Goal: Information Seeking & Learning: Learn about a topic

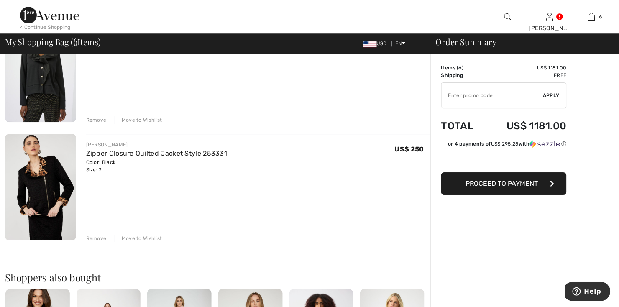
scroll to position [589, 0]
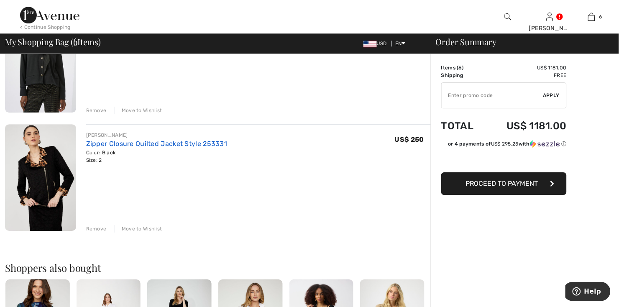
click at [115, 145] on link "Zipper Closure Quilted Jacket Style 253331" at bounding box center [156, 144] width 141 height 8
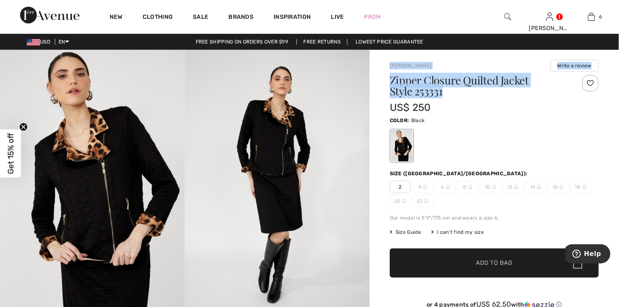
drag, startPoint x: 390, startPoint y: 61, endPoint x: 452, endPoint y: 93, distance: 68.9
click at [452, 93] on div "Frank Lyman Write a review Zipper Closure Quilted Jacket Style 253331 US$ 250 C…" at bounding box center [494, 198] width 209 height 277
drag, startPoint x: 452, startPoint y: 93, endPoint x: 413, endPoint y: 86, distance: 39.1
copy div "Frank Lyman Write a review Zipper Closure Quilted Jacket Style 253331"
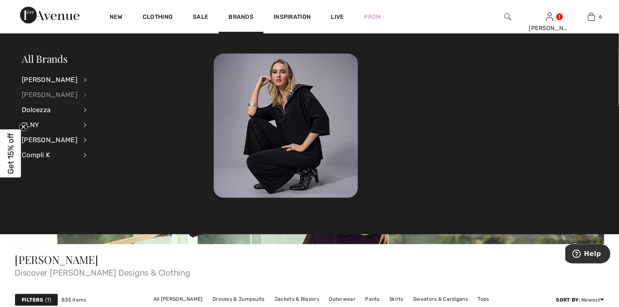
click at [61, 93] on div "[PERSON_NAME]" at bounding box center [50, 94] width 56 height 15
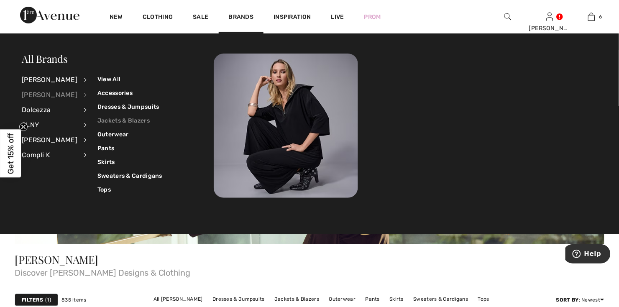
click at [108, 120] on link "Jackets & Blazers" at bounding box center [129, 121] width 65 height 14
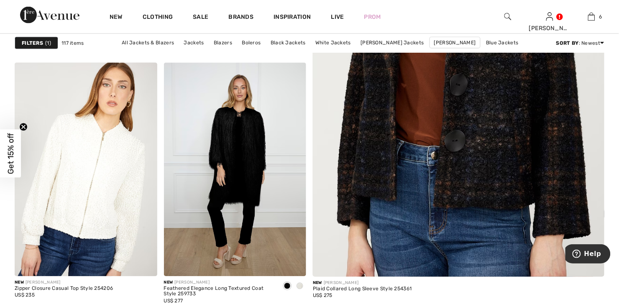
scroll to position [354, 0]
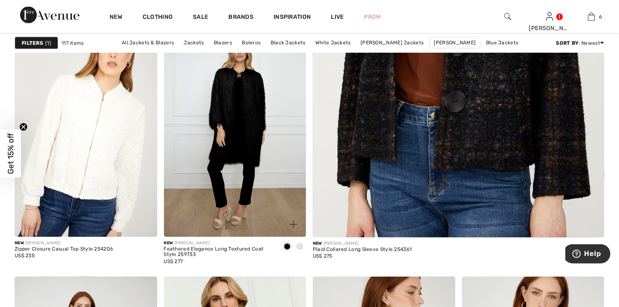
click at [299, 246] on span at bounding box center [300, 247] width 7 height 7
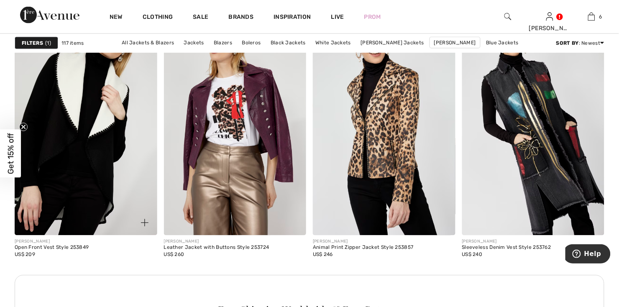
scroll to position [2868, 0]
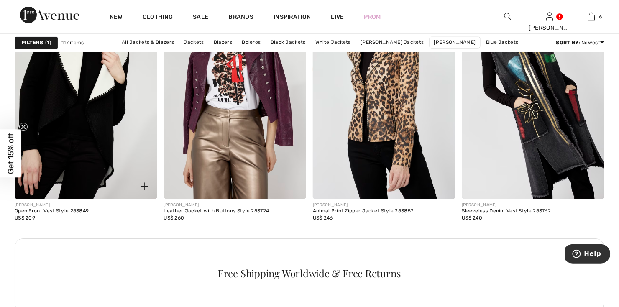
click at [113, 165] on img at bounding box center [86, 92] width 143 height 214
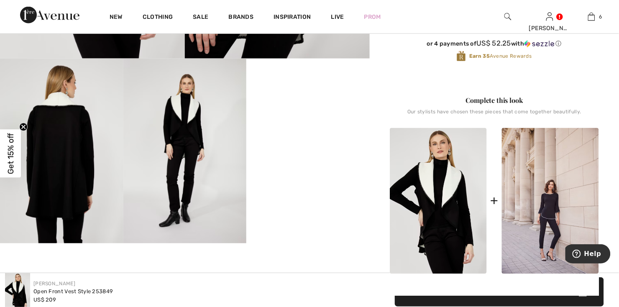
scroll to position [275, 0]
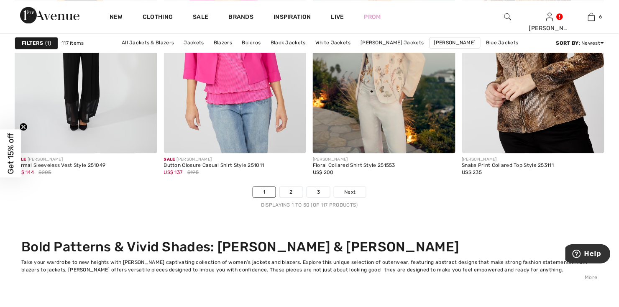
scroll to position [3889, 0]
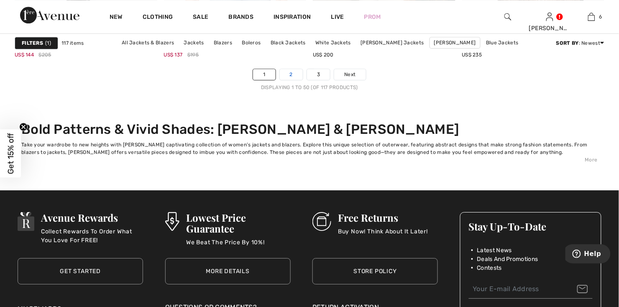
click at [294, 74] on link "2" at bounding box center [291, 74] width 23 height 11
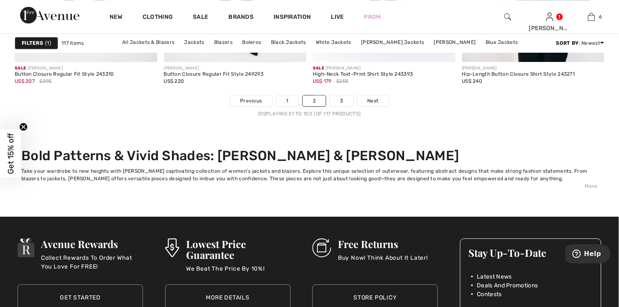
scroll to position [3889, 0]
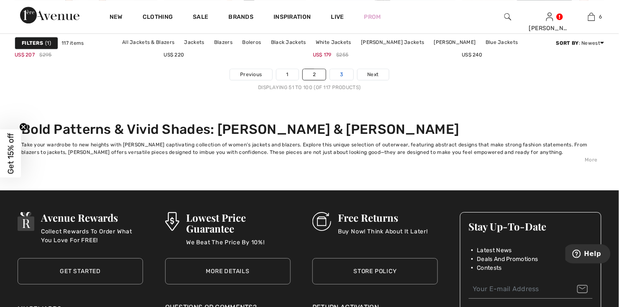
click at [343, 79] on link "3" at bounding box center [341, 74] width 23 height 11
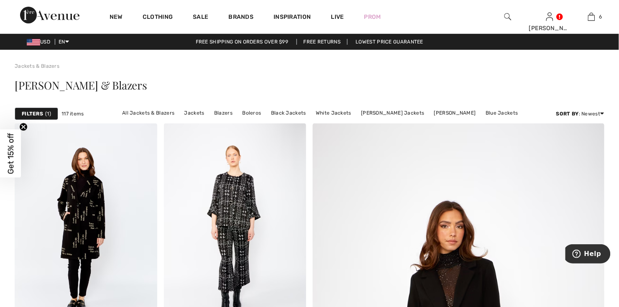
click at [511, 17] on img at bounding box center [508, 17] width 7 height 10
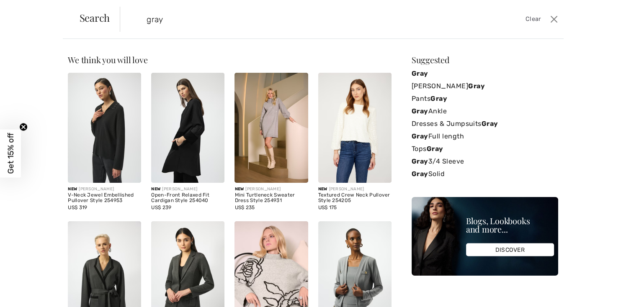
type input "gray"
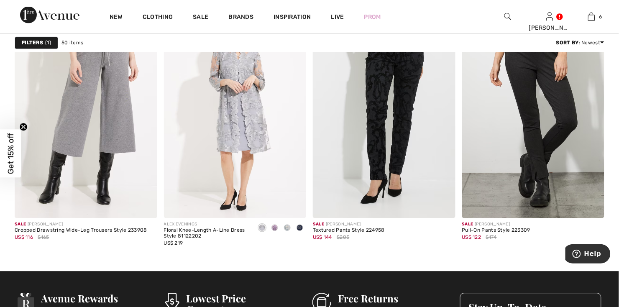
scroll to position [3654, 0]
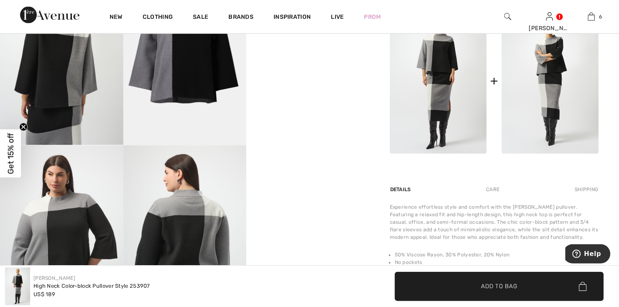
scroll to position [314, 0]
